Goal: Information Seeking & Learning: Find contact information

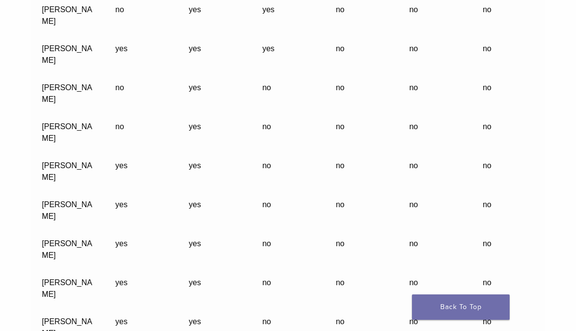
scroll to position [4092, 0]
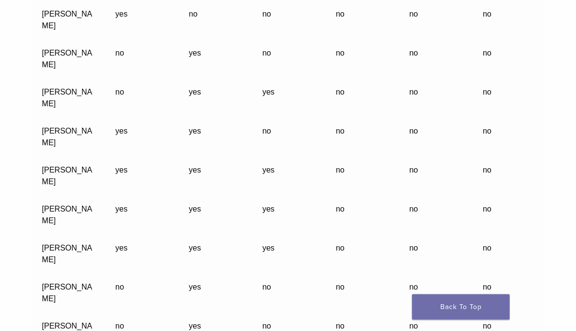
scroll to position [3646, 0]
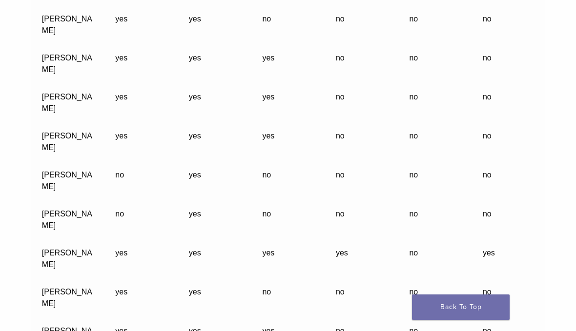
scroll to position [3691, 0]
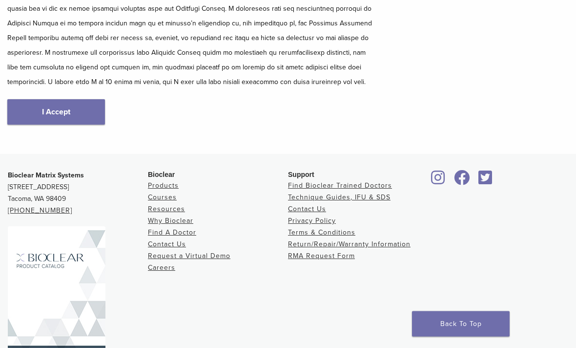
scroll to position [218, 0]
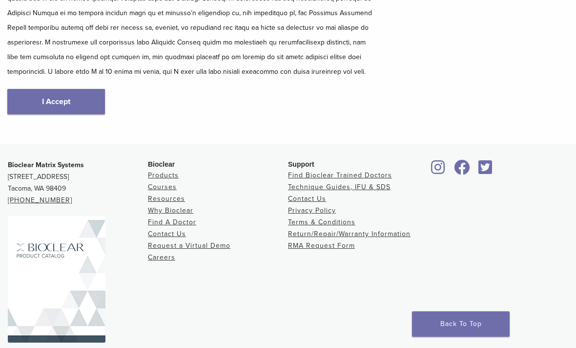
click at [67, 110] on link "I Accept" at bounding box center [56, 101] width 98 height 25
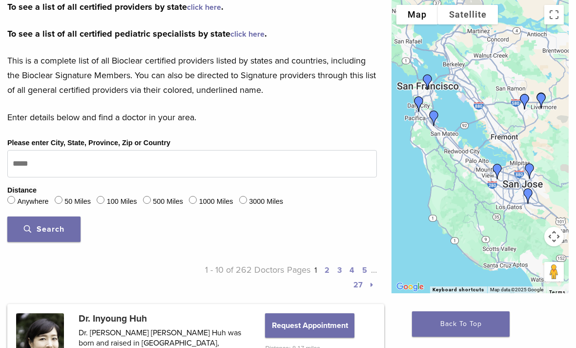
scroll to position [280, 0]
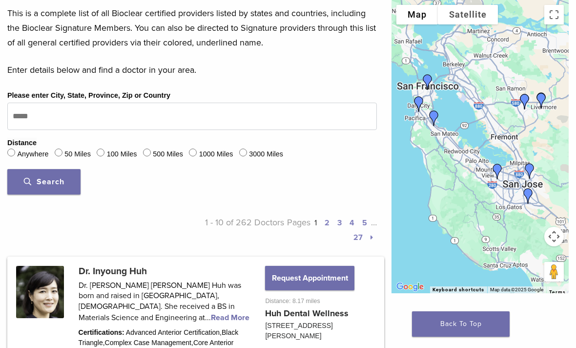
click at [64, 183] on span "Search" at bounding box center [44, 182] width 41 height 10
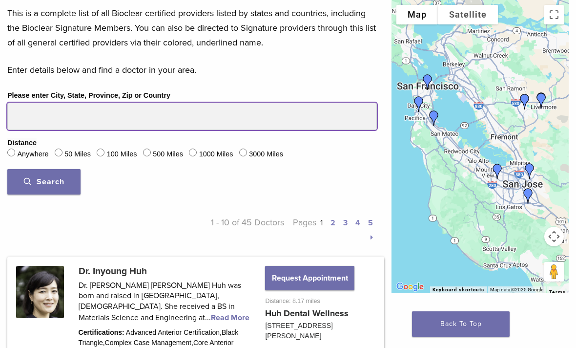
click at [83, 121] on input "Please enter City, State, Province, Zip or Country" at bounding box center [192, 116] width 370 height 27
type input "*****"
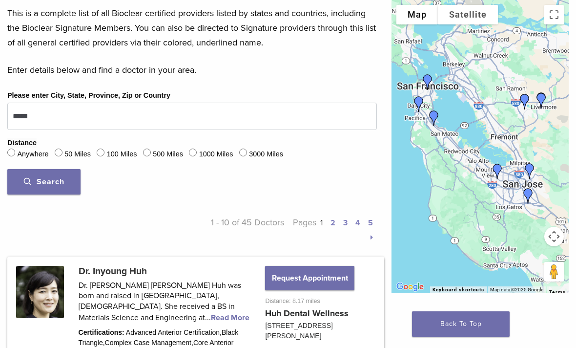
click at [56, 184] on span "Search" at bounding box center [44, 182] width 41 height 10
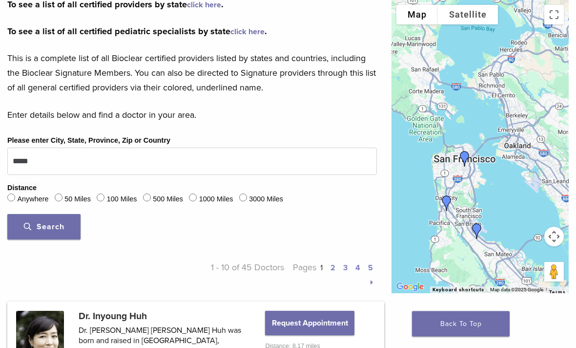
scroll to position [245, 0]
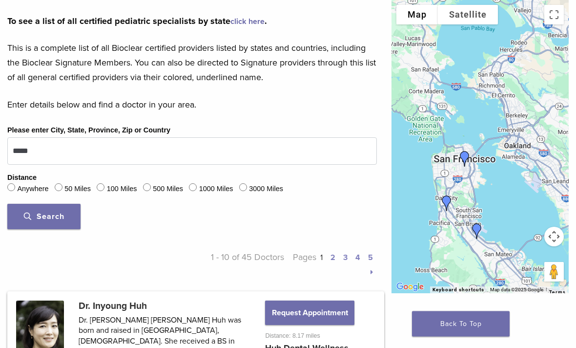
click at [333, 258] on link "2" at bounding box center [332, 258] width 5 height 10
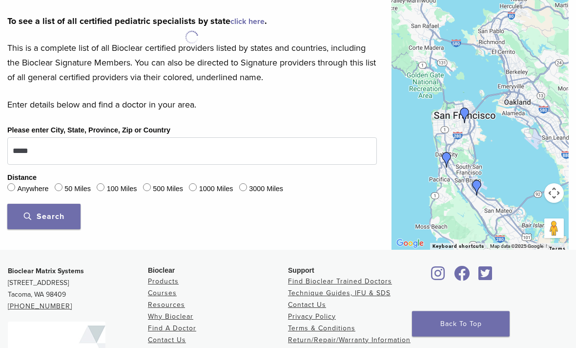
scroll to position [246, 0]
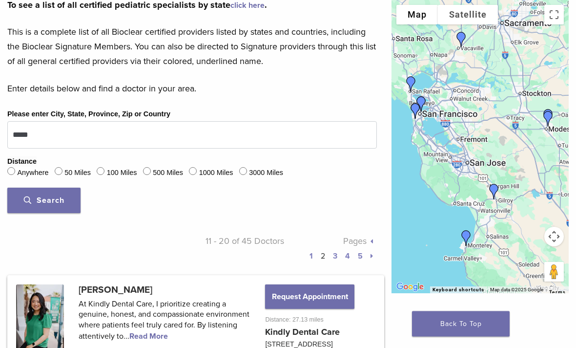
scroll to position [264, 0]
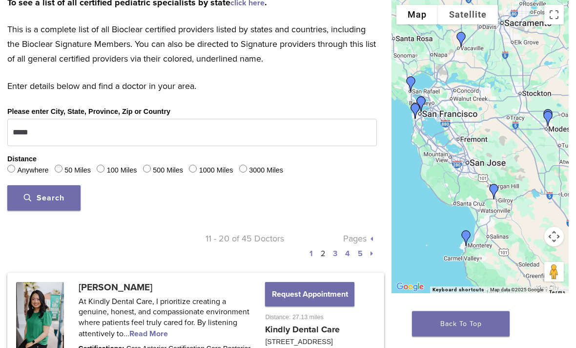
click at [334, 255] on link "3" at bounding box center [335, 254] width 4 height 10
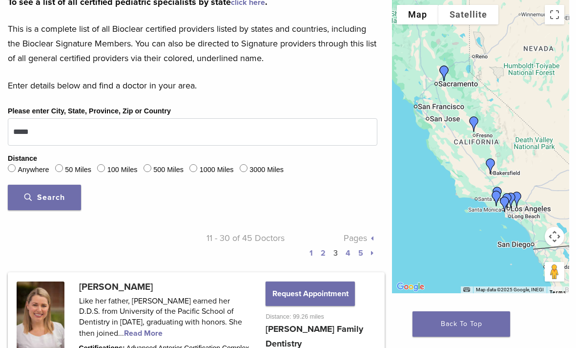
scroll to position [264, 0]
click at [311, 252] on link "1" at bounding box center [310, 253] width 3 height 10
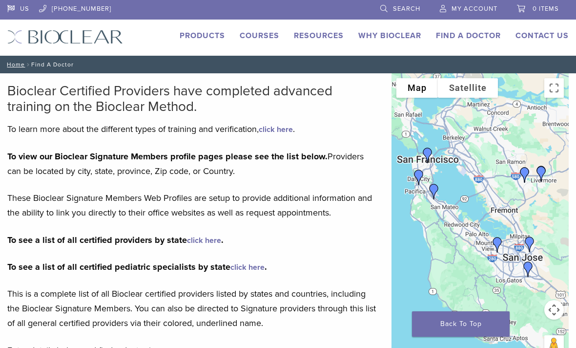
scroll to position [247, 0]
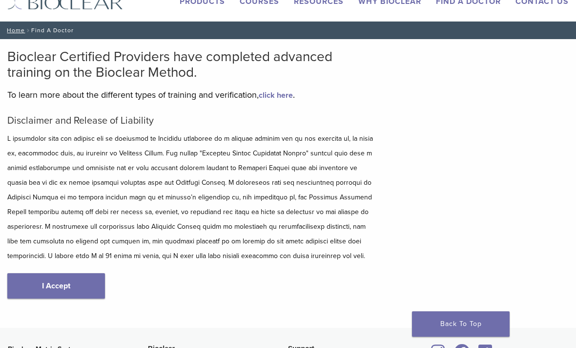
scroll to position [149, 0]
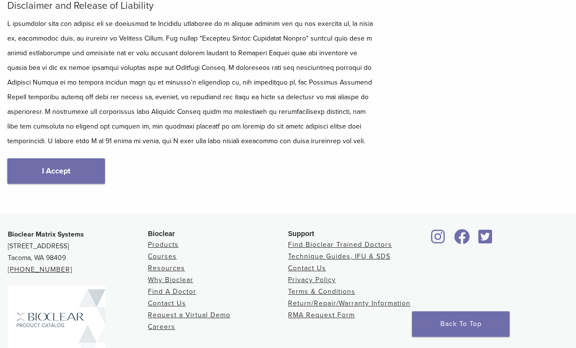
click at [74, 168] on link "I Accept" at bounding box center [56, 170] width 98 height 25
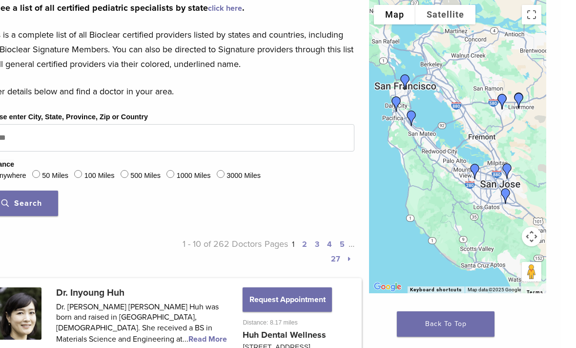
scroll to position [0, 7]
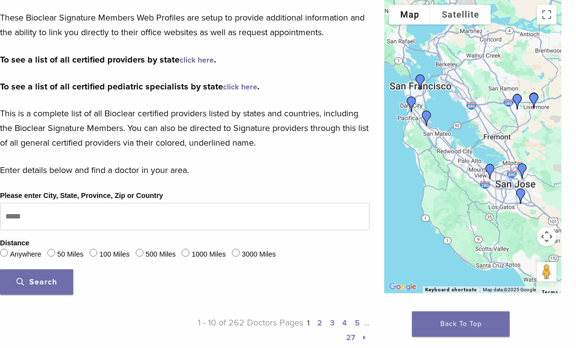
scroll to position [154, 7]
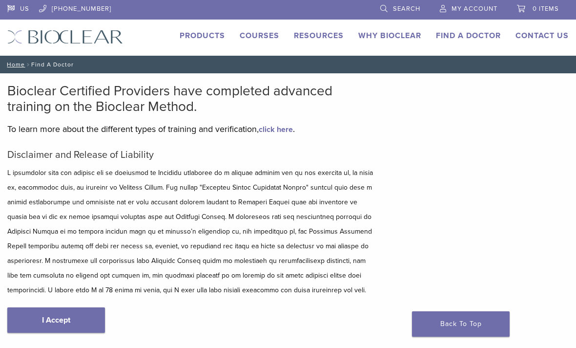
click at [488, 37] on link "Find A Doctor" at bounding box center [468, 36] width 65 height 10
click at [388, 40] on link "Why Bioclear" at bounding box center [389, 36] width 63 height 10
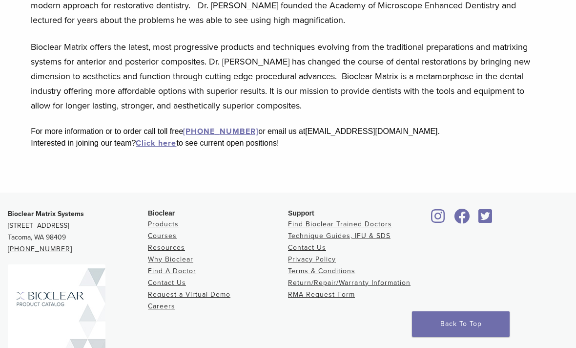
scroll to position [293, 0]
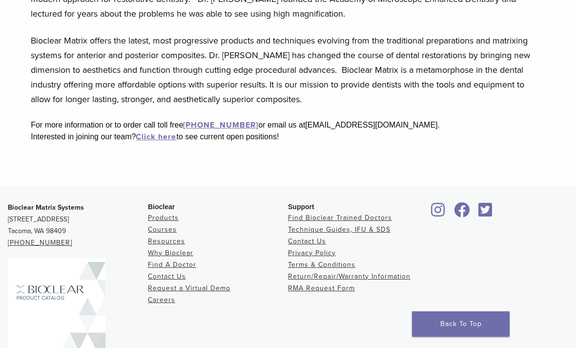
click at [182, 253] on link "Why Bioclear" at bounding box center [170, 252] width 45 height 8
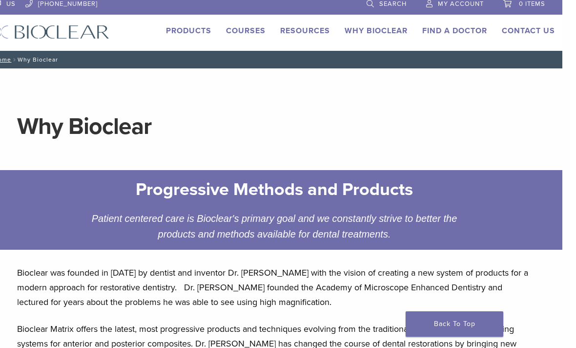
scroll to position [0, 7]
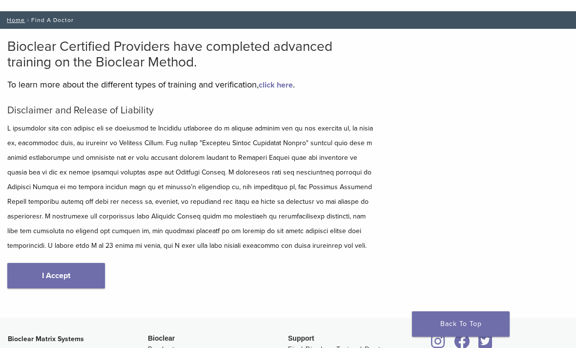
scroll to position [0, 7]
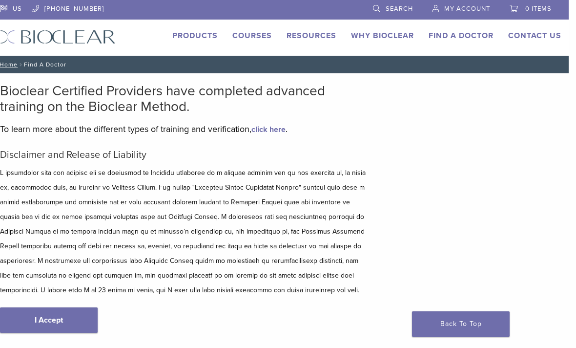
click at [270, 133] on link "click here" at bounding box center [268, 129] width 34 height 10
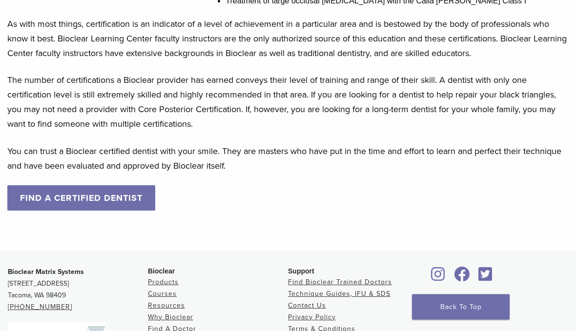
scroll to position [999, 0]
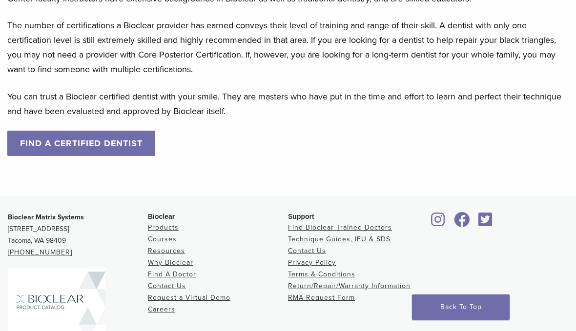
click at [84, 131] on link "FIND A CERTIFIED DENTIST" at bounding box center [81, 143] width 148 height 25
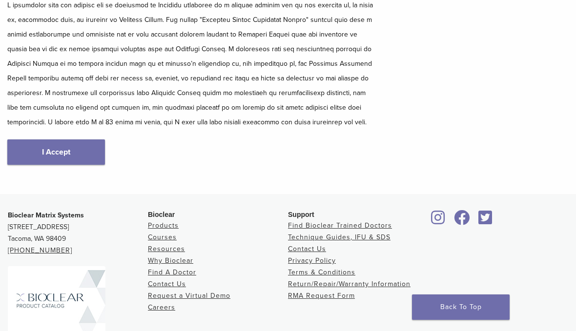
click at [66, 153] on link "I Accept" at bounding box center [56, 152] width 98 height 25
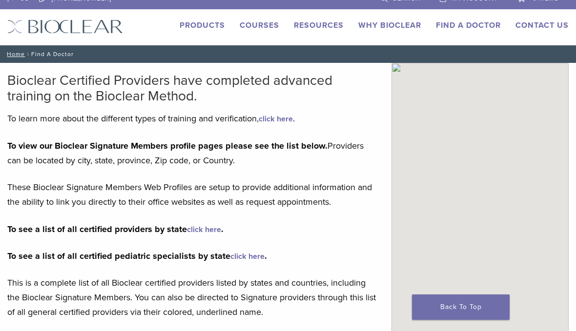
scroll to position [11, 0]
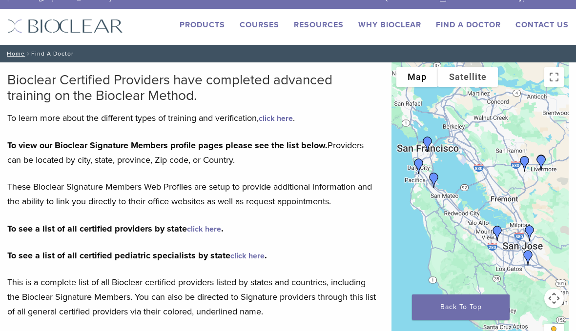
click at [206, 229] on link "click here" at bounding box center [204, 230] width 34 height 10
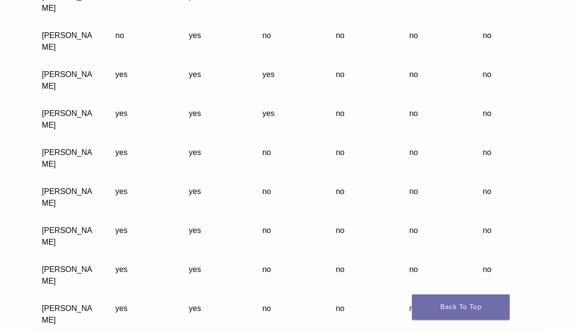
scroll to position [6030, 0]
